Goal: Information Seeking & Learning: Find specific fact

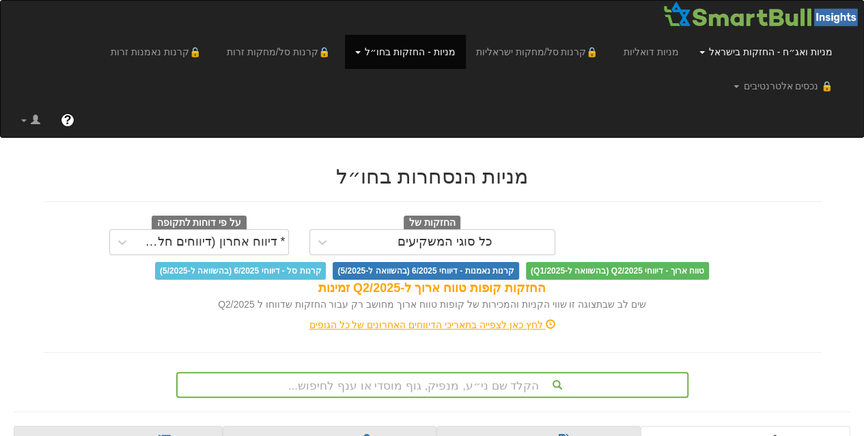
click at [722, 53] on link "מניות ואג״ח - החזקות בישראל" at bounding box center [766, 52] width 154 height 34
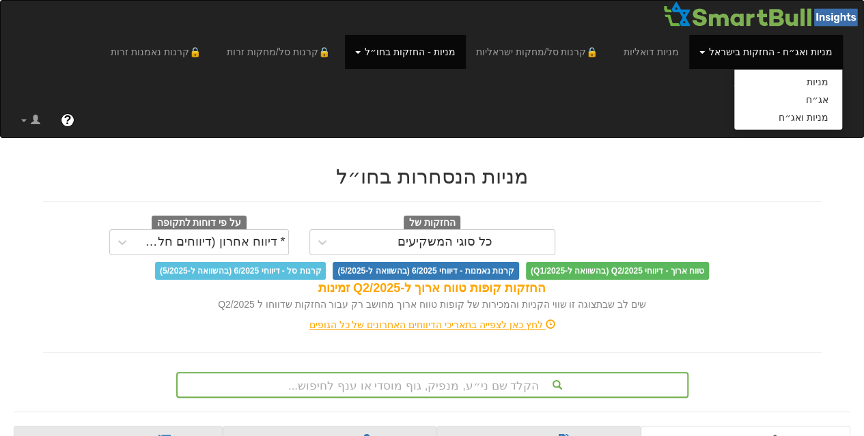
scroll to position [266, 0]
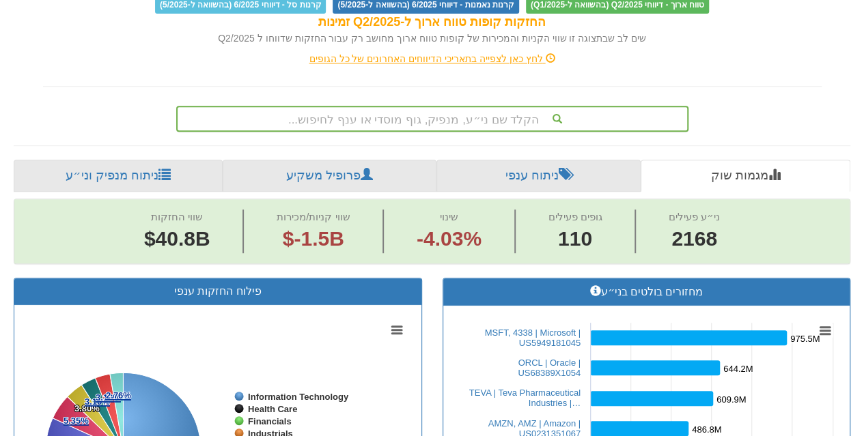
click at [505, 132] on div "הקלד שם ני״ע, מנפיק, גוף מוסדי או ענף לחיפוש..." at bounding box center [432, 119] width 512 height 26
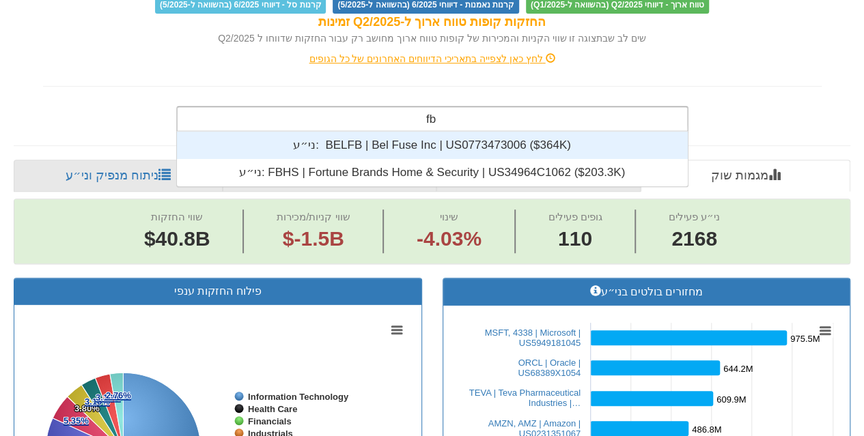
scroll to position [55, 0]
type input "f"
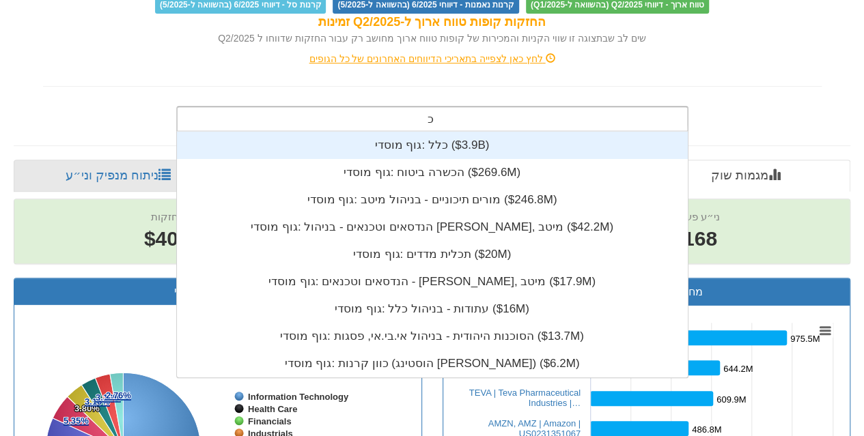
scroll to position [82, 0]
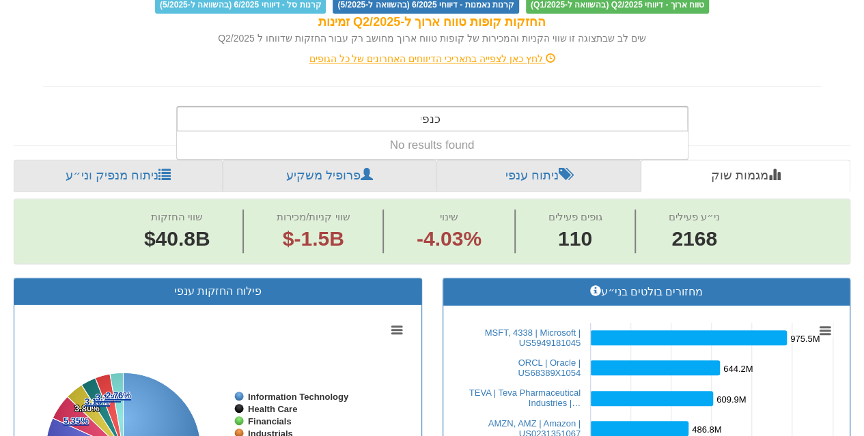
type input "כנפיים"
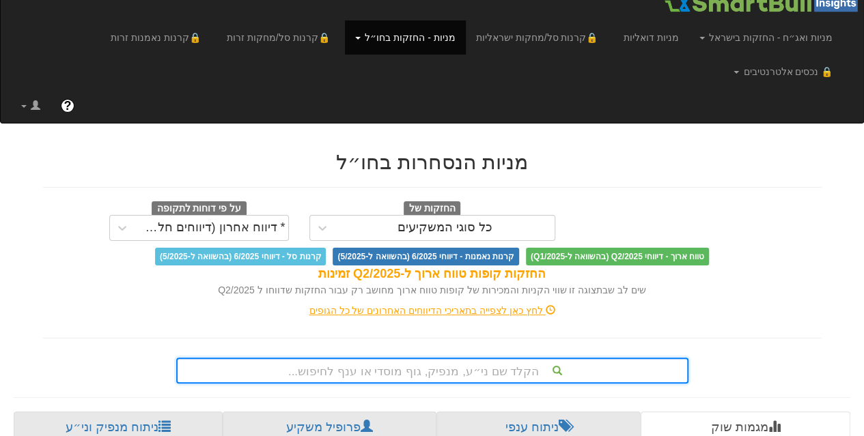
scroll to position [0, 0]
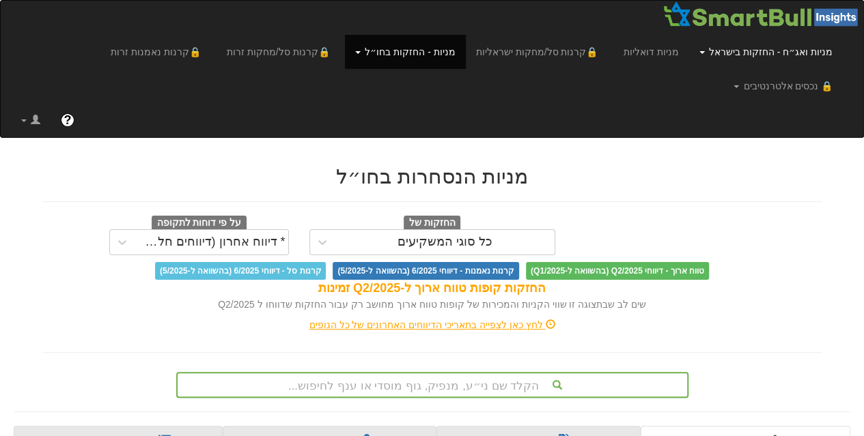
drag, startPoint x: 776, startPoint y: 53, endPoint x: 812, endPoint y: 54, distance: 36.9
click at [812, 54] on link "מניות ואג״ח - החזקות בישראל" at bounding box center [766, 52] width 154 height 34
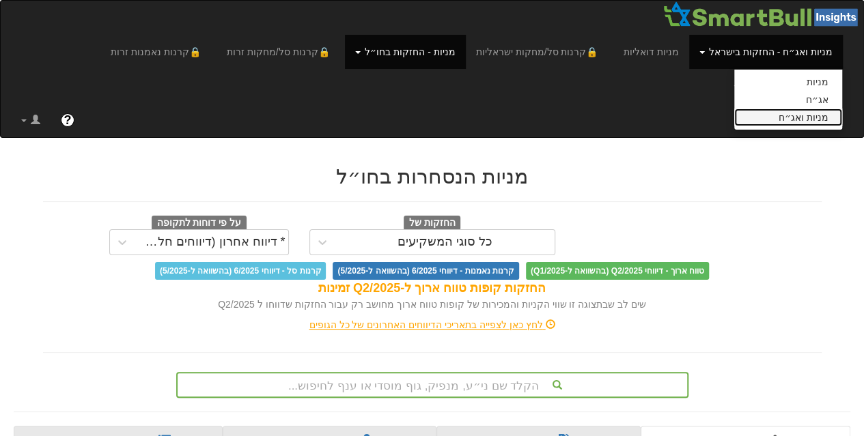
click at [785, 119] on link "מניות ואג״ח" at bounding box center [788, 118] width 108 height 18
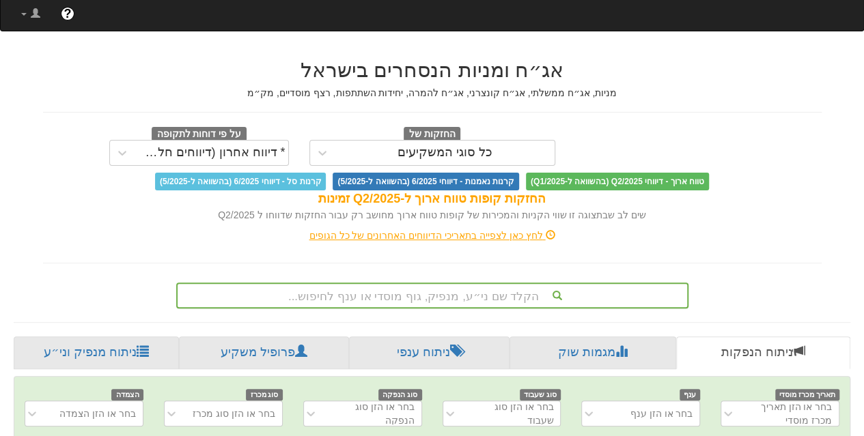
scroll to position [317, 0]
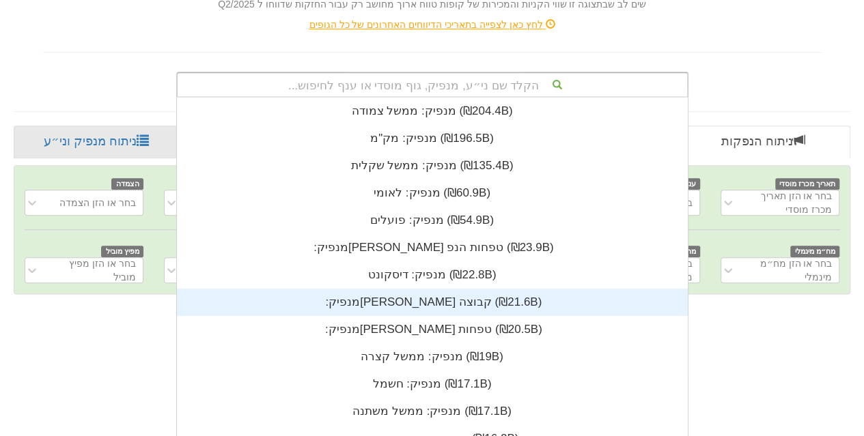
click at [500, 98] on div "הקלד שם ני״ע, מנפיק, גוף מוסדי או ענף לחיפוש... מנפיק: ‏ממשל צמודה ‎(₪204.4B)‎ …" at bounding box center [432, 85] width 512 height 26
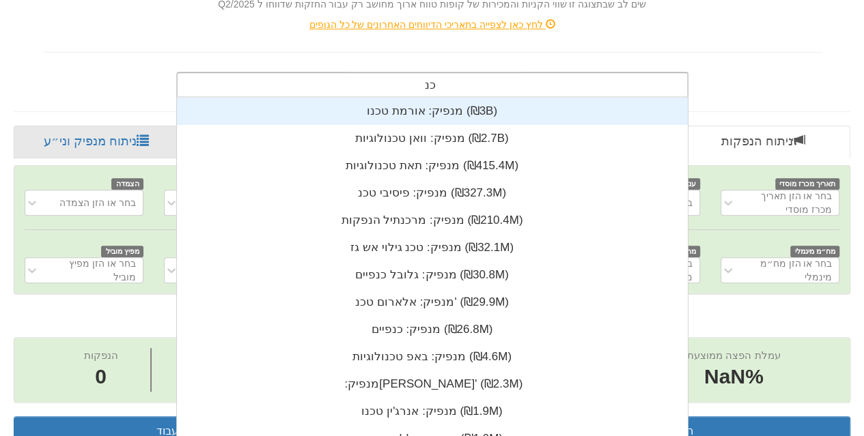
scroll to position [318, 0]
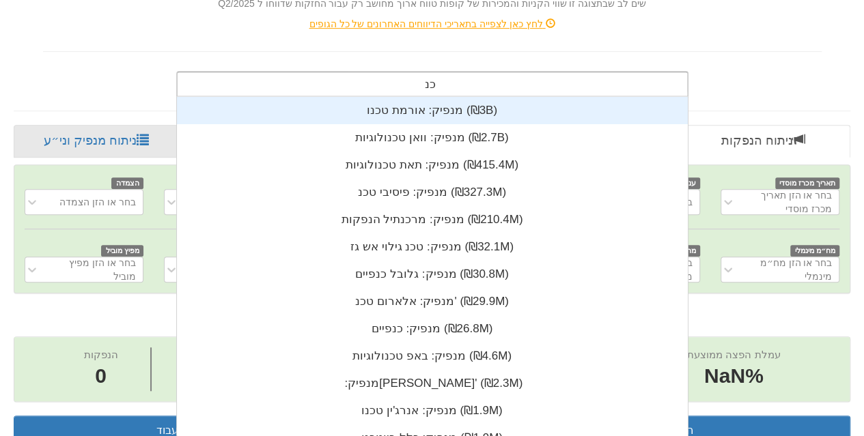
type input "כנפיים"
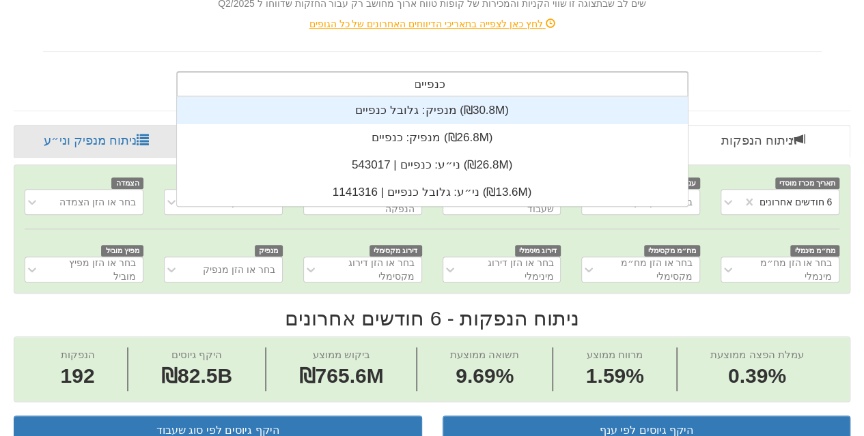
scroll to position [0, 0]
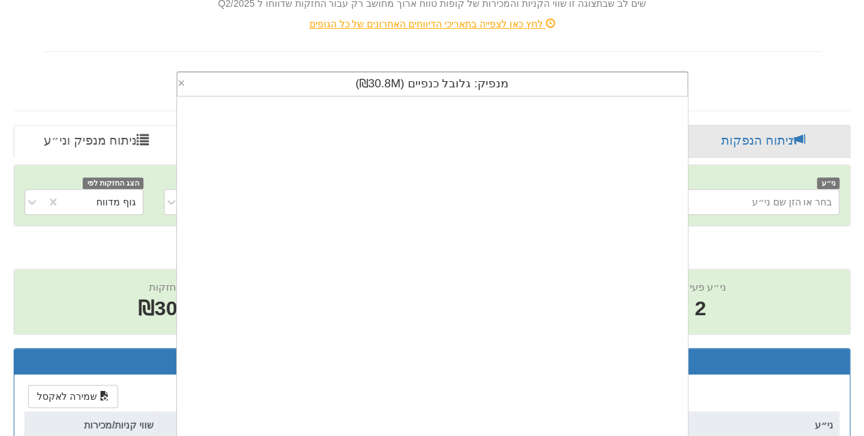
scroll to position [340, 0]
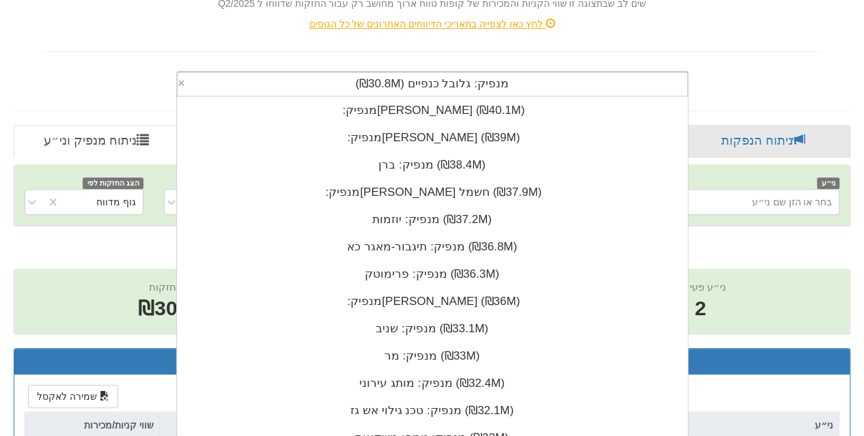
drag, startPoint x: 337, startPoint y: 86, endPoint x: 541, endPoint y: 81, distance: 204.2
click at [541, 81] on div "מנפיק: ‏גלובל כנפיים ‎(₪30.8M)‎" at bounding box center [432, 83] width 509 height 23
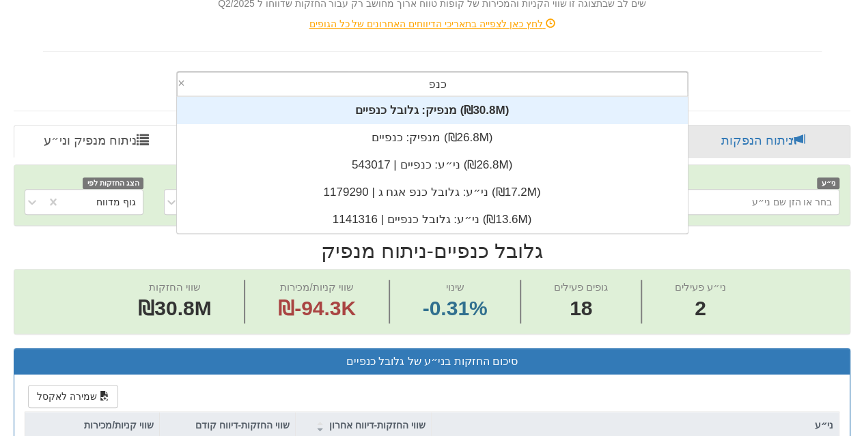
scroll to position [109, 0]
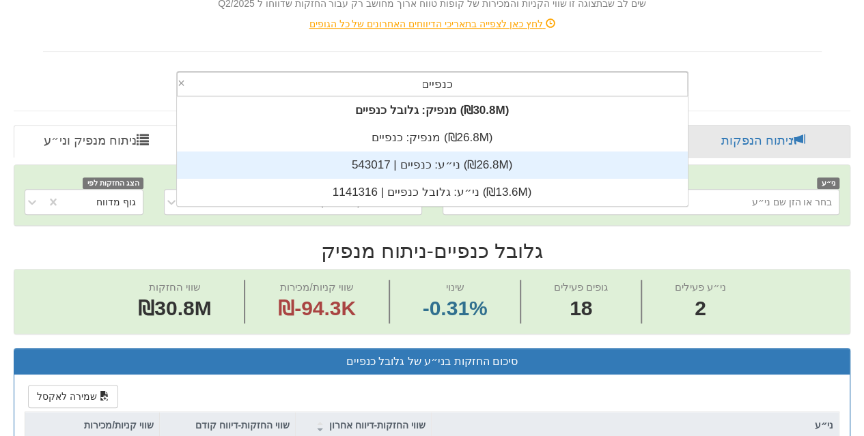
type input "כנפיים"
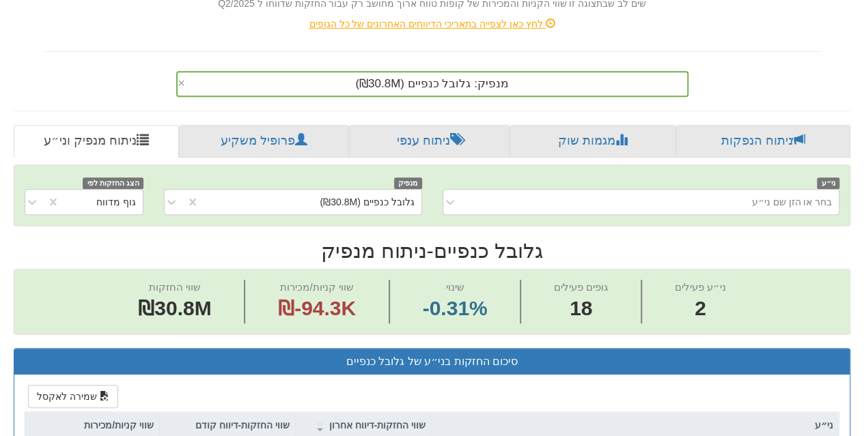
drag, startPoint x: 443, startPoint y: 171, endPoint x: 436, endPoint y: 85, distance: 85.7
drag, startPoint x: 436, startPoint y: 85, endPoint x: 328, endPoint y: 84, distance: 107.9
click at [328, 84] on div "מנפיק: ‏גלובל כנפיים ‎(₪30.8M)‎" at bounding box center [432, 83] width 509 height 23
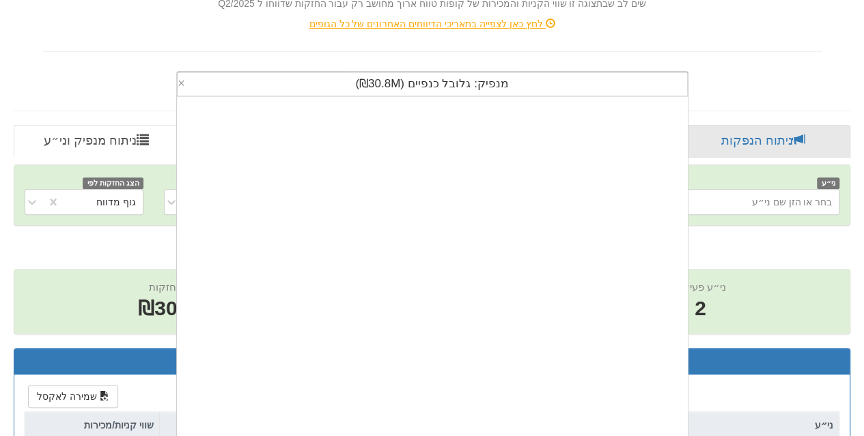
scroll to position [340, 0]
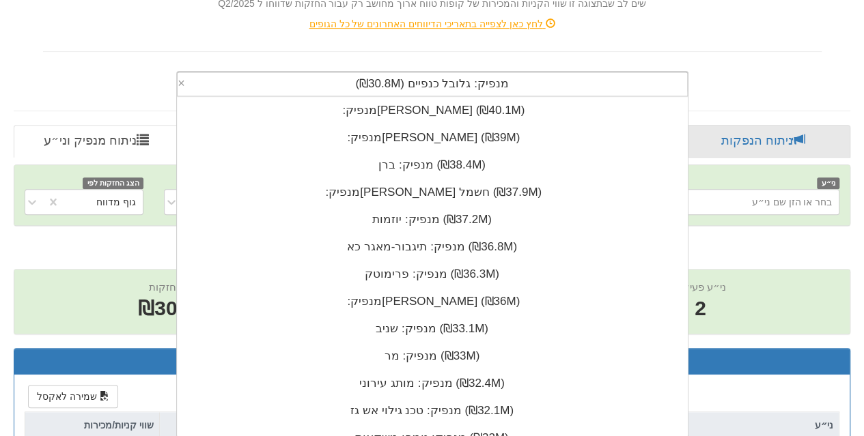
drag, startPoint x: 337, startPoint y: 84, endPoint x: 590, endPoint y: 72, distance: 252.9
click at [590, 72] on div "מנפיק: ‏גלובל כנפיים ‎(₪30.8M)‎" at bounding box center [432, 83] width 509 height 23
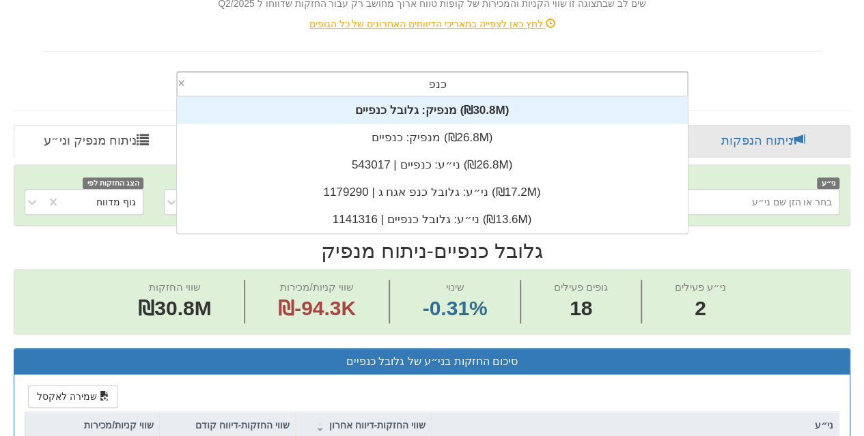
scroll to position [109, 0]
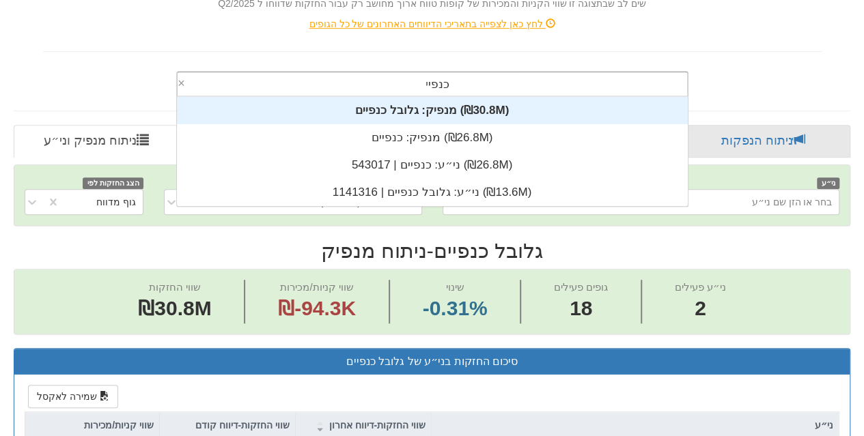
type input "כנפיים"
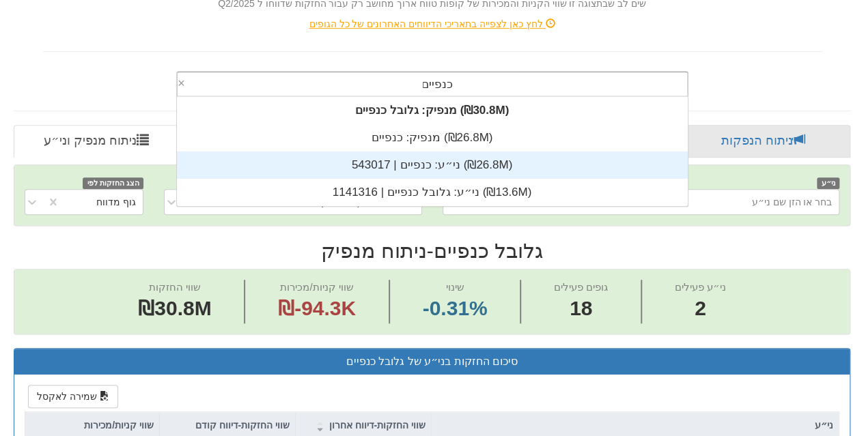
click at [451, 159] on div "ני״ע: ‏כנפיים | 543017 ‎(₪26.8M)‎" at bounding box center [431, 165] width 511 height 27
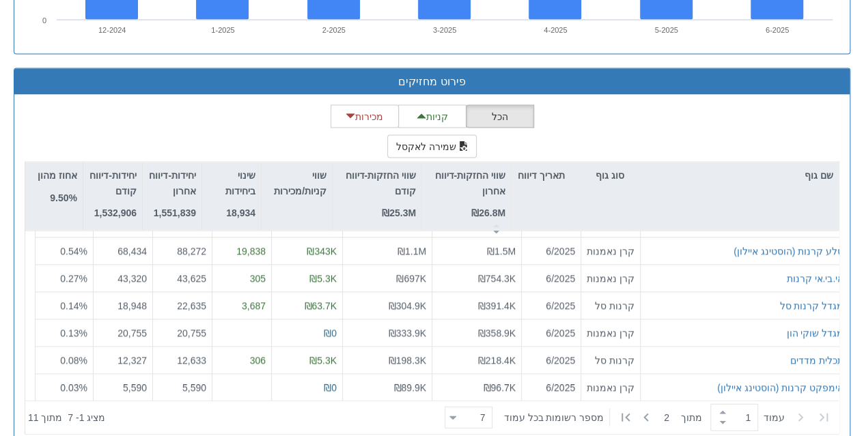
scroll to position [1324, 0]
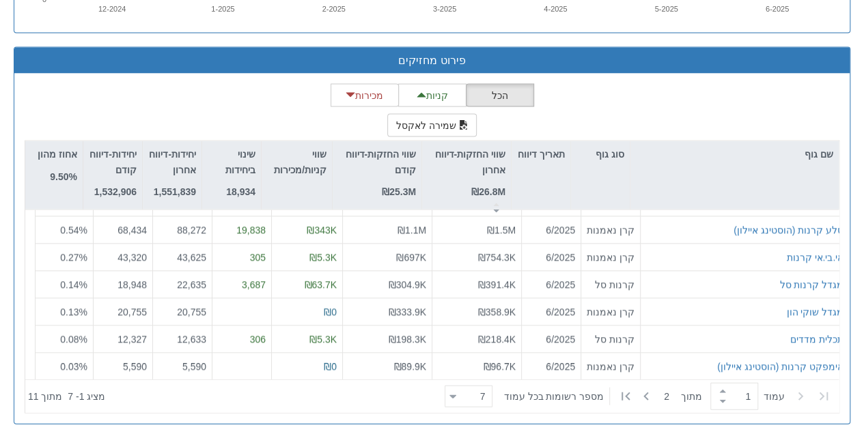
click at [650, 406] on div "‏עמוד 1 ‏ מתוך 2 ‏מספר רשומות בכל עמוד 7 7" at bounding box center [637, 397] width 397 height 30
click at [645, 393] on icon at bounding box center [645, 397] width 5 height 8
type input "2"
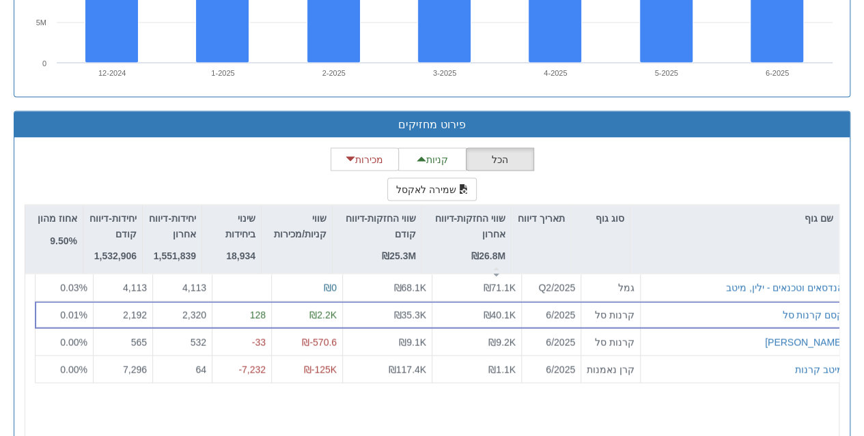
scroll to position [1259, 0]
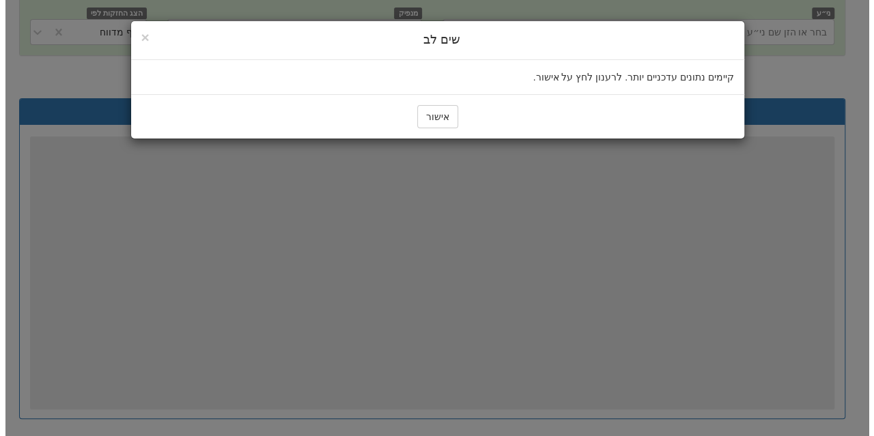
scroll to position [137, 0]
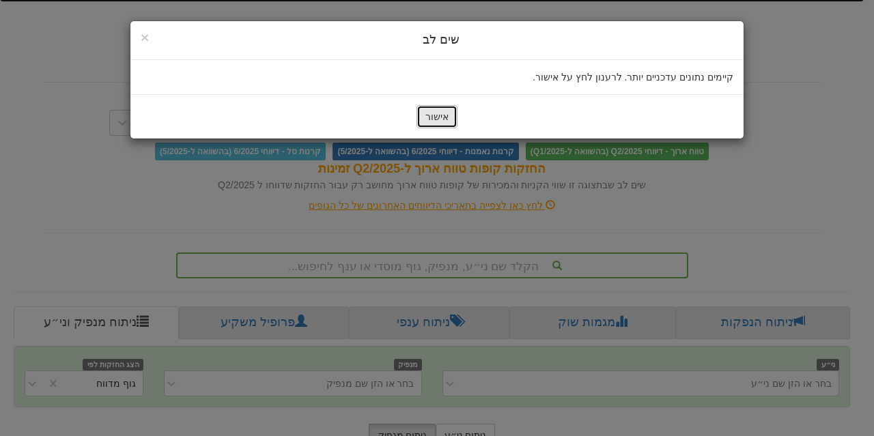
click at [442, 119] on button "אישור" at bounding box center [436, 116] width 41 height 23
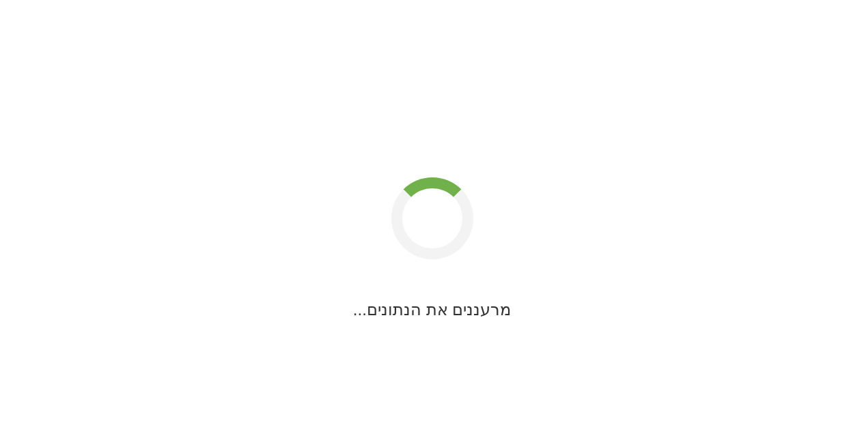
scroll to position [23, 0]
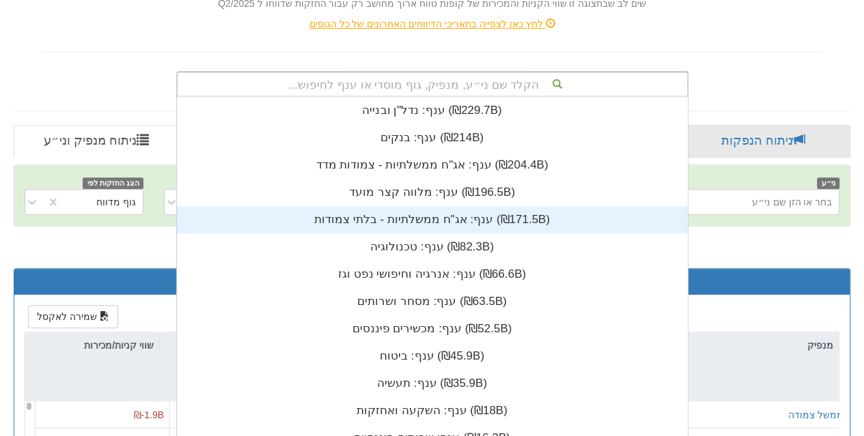
scroll to position [340, 0]
click at [421, 97] on div "הקלד שם ני״ע, מנפיק, גוף מוסדי או ענף לחיפוש... ענף: ‏נדל"ן ובנייה ‎(₪229.7B)‎ …" at bounding box center [432, 84] width 512 height 26
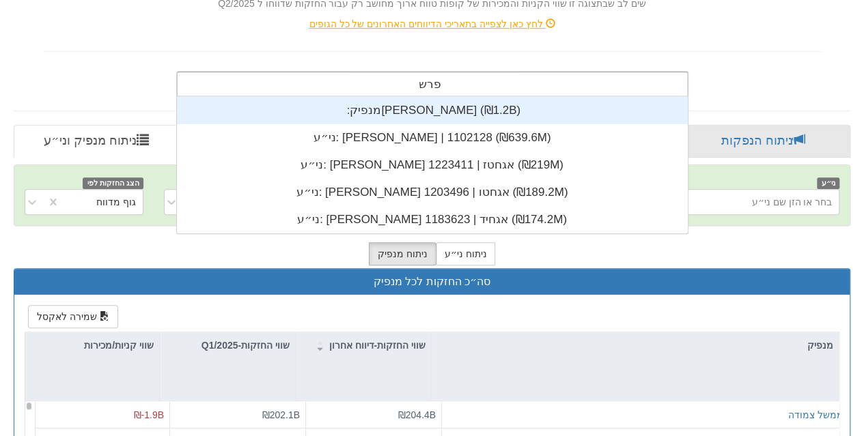
scroll to position [137, 0]
type input "פרש"
click at [421, 215] on div "ני״ע: ‏פרשקובסקי אגחיד | 1183623 ‎(₪174.2M)‎" at bounding box center [431, 219] width 511 height 27
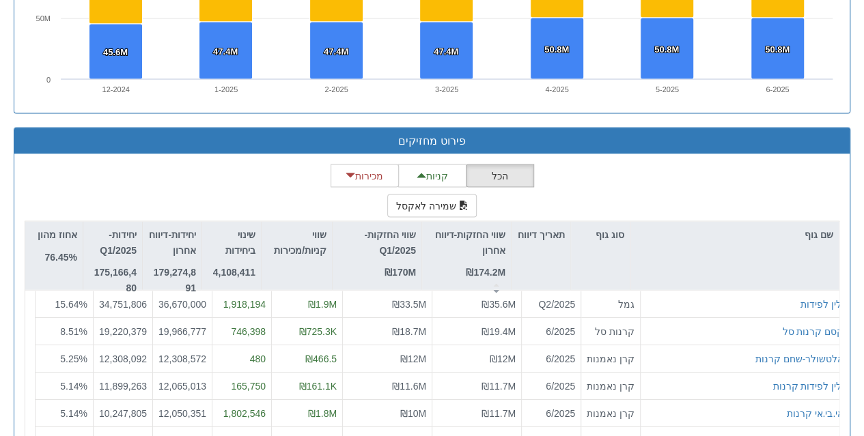
scroll to position [20, 0]
